Goal: Information Seeking & Learning: Learn about a topic

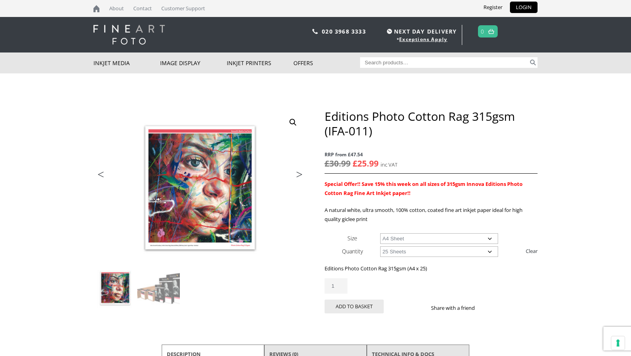
select select "a4-sheet"
select select "25-sheets"
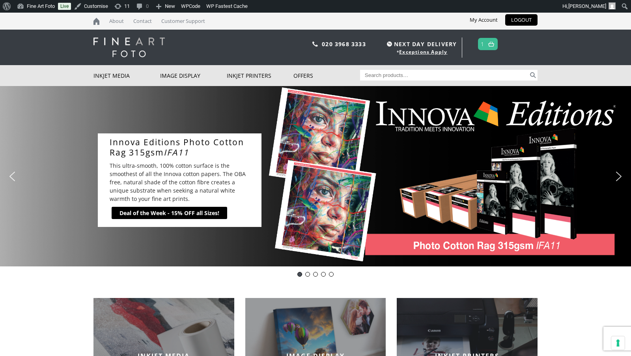
click at [620, 174] on img "next arrow" at bounding box center [619, 176] width 13 height 13
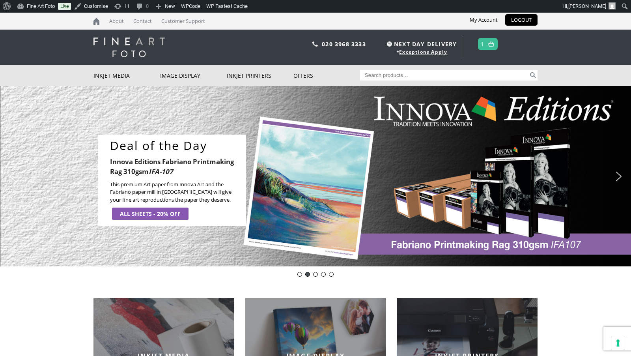
click at [620, 174] on img "next arrow" at bounding box center [619, 176] width 13 height 13
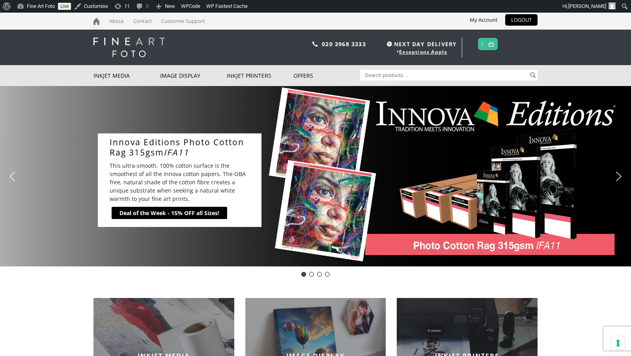
click at [618, 176] on img "next arrow" at bounding box center [619, 176] width 13 height 13
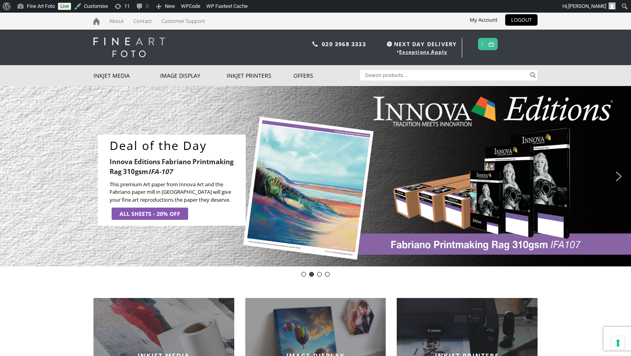
click at [618, 176] on img "next arrow" at bounding box center [619, 176] width 13 height 13
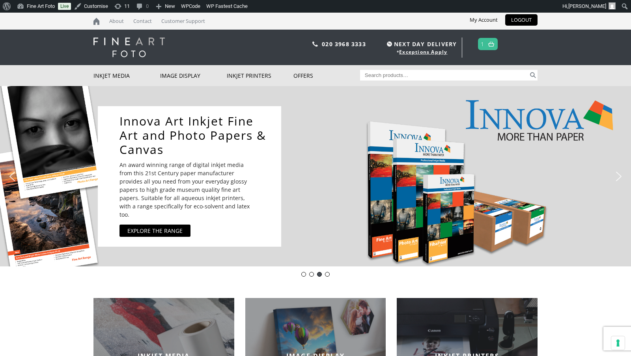
click at [618, 176] on img "next arrow" at bounding box center [619, 176] width 13 height 13
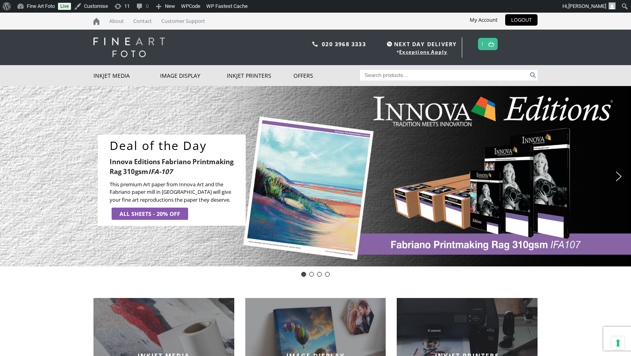
click at [340, 205] on div "Slider" at bounding box center [390, 180] width 272 height 91
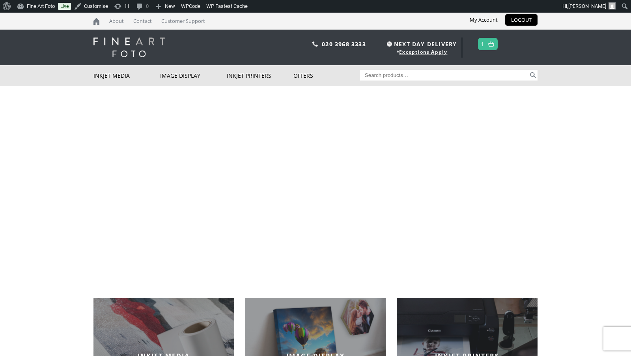
click at [303, 176] on div "Deal of the Day- Innova Editions IFA107 Deal of the Day Innova Editions Fabrian…" at bounding box center [315, 176] width 631 height 180
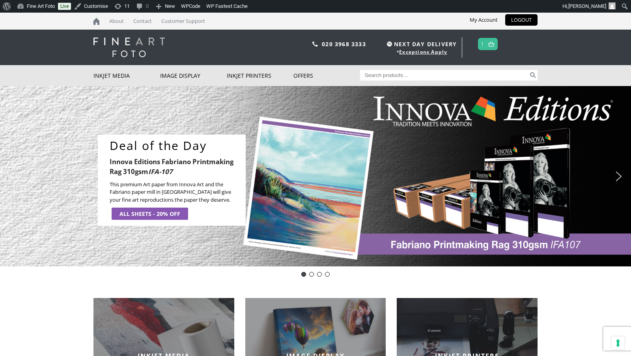
click at [147, 213] on div "ALL SHEETS - 20% OFF" at bounding box center [150, 213] width 61 height 8
click at [563, 142] on div "Deal of the Day Innova Editions Fabriano Printmaking Rag 310gsm IFA-107 This pr…" at bounding box center [315, 176] width 631 height 180
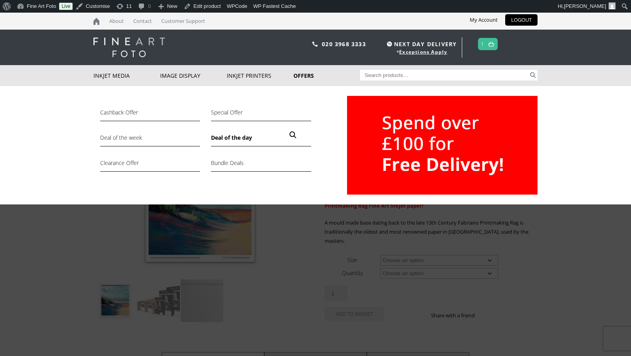
click at [247, 138] on link "Deal of the day" at bounding box center [261, 139] width 100 height 13
